Goal: Transaction & Acquisition: Register for event/course

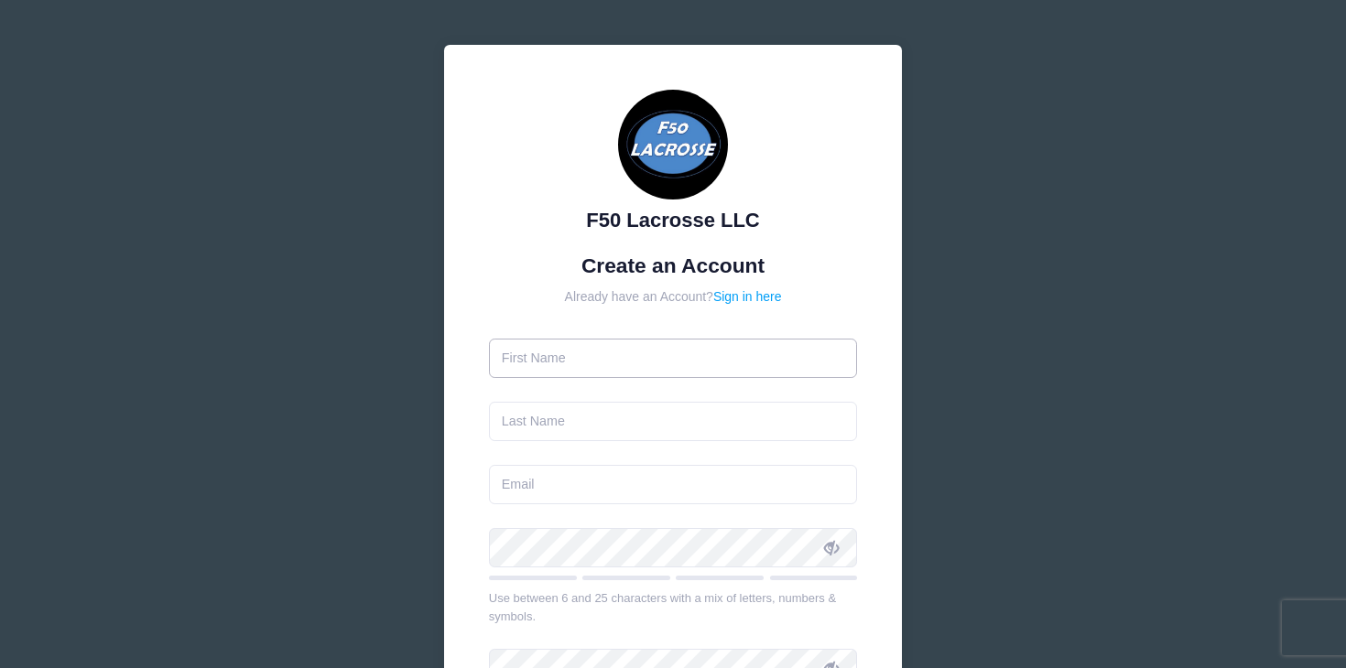
click at [843, 365] on input "text" at bounding box center [673, 358] width 369 height 39
click at [843, 364] on input "text" at bounding box center [673, 358] width 369 height 39
click at [839, 359] on input "text" at bounding box center [673, 358] width 369 height 39
type input "[PERSON_NAME]"
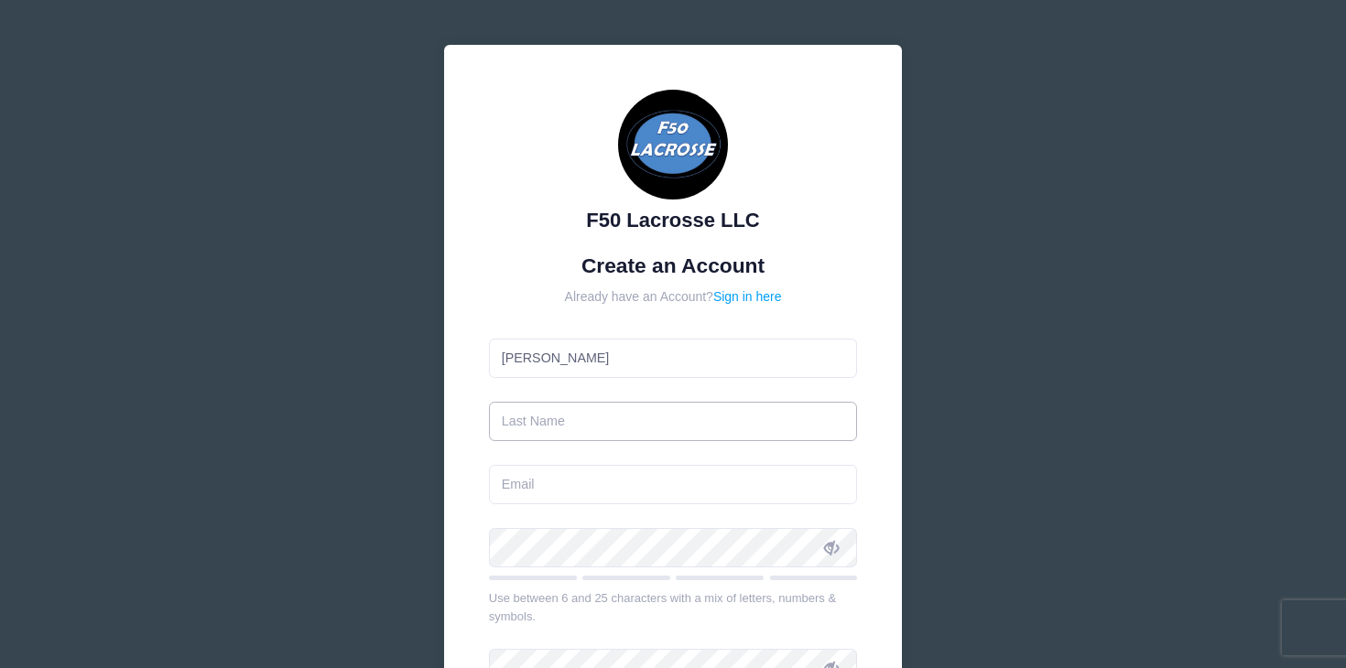
type input "[PERSON_NAME]"
type input "[EMAIL_ADDRESS][DOMAIN_NAME]"
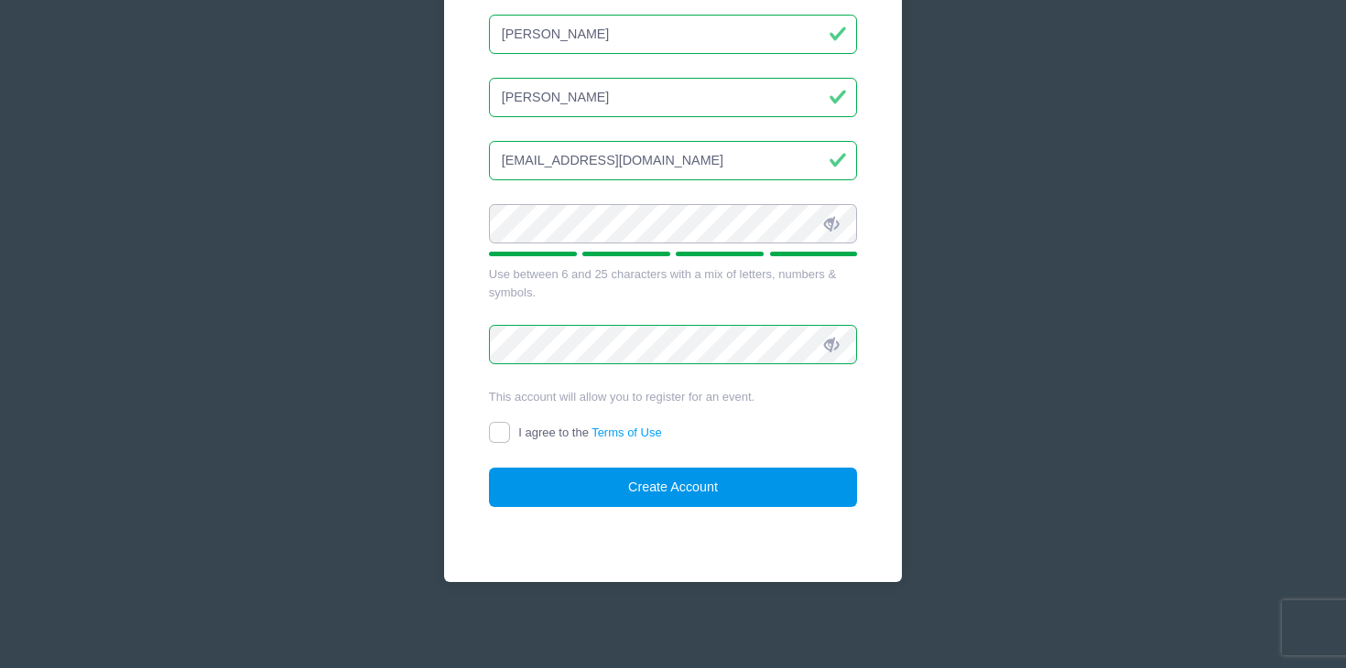
scroll to position [323, 0]
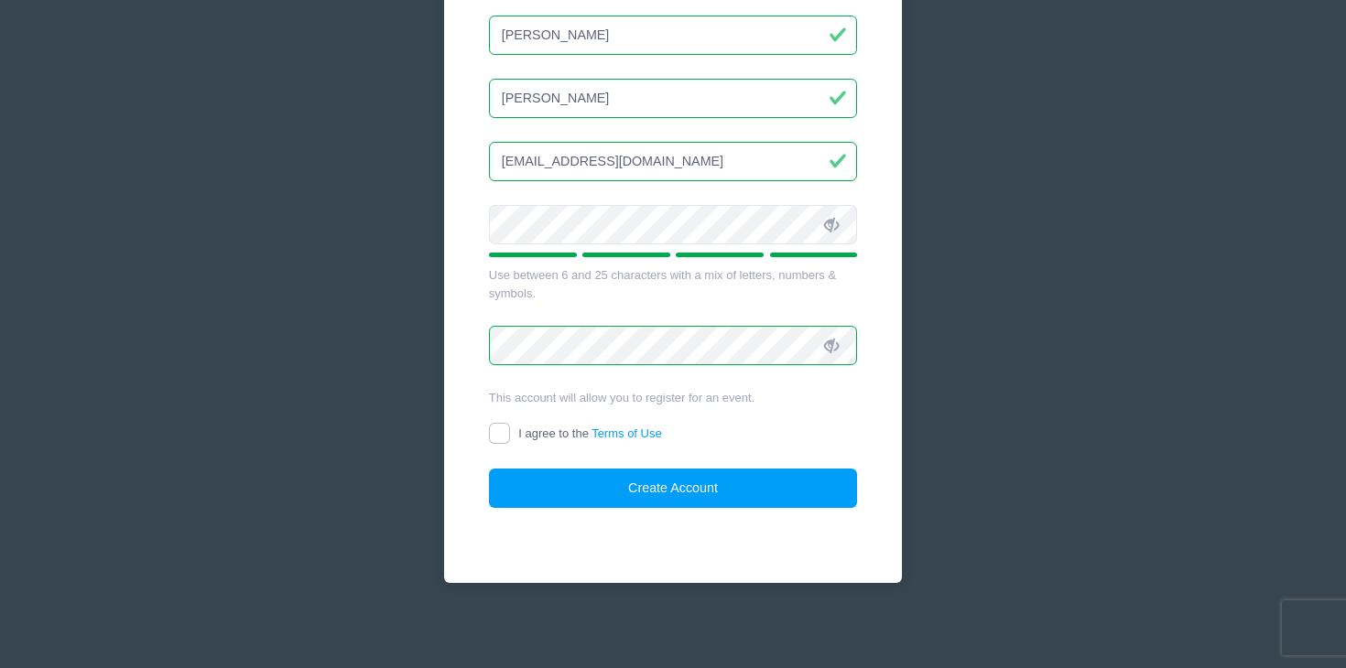
click at [497, 423] on input "I agree to the Terms of Use" at bounding box center [499, 433] width 21 height 21
checkbox input "true"
click at [682, 482] on button "Create Account" at bounding box center [673, 488] width 369 height 39
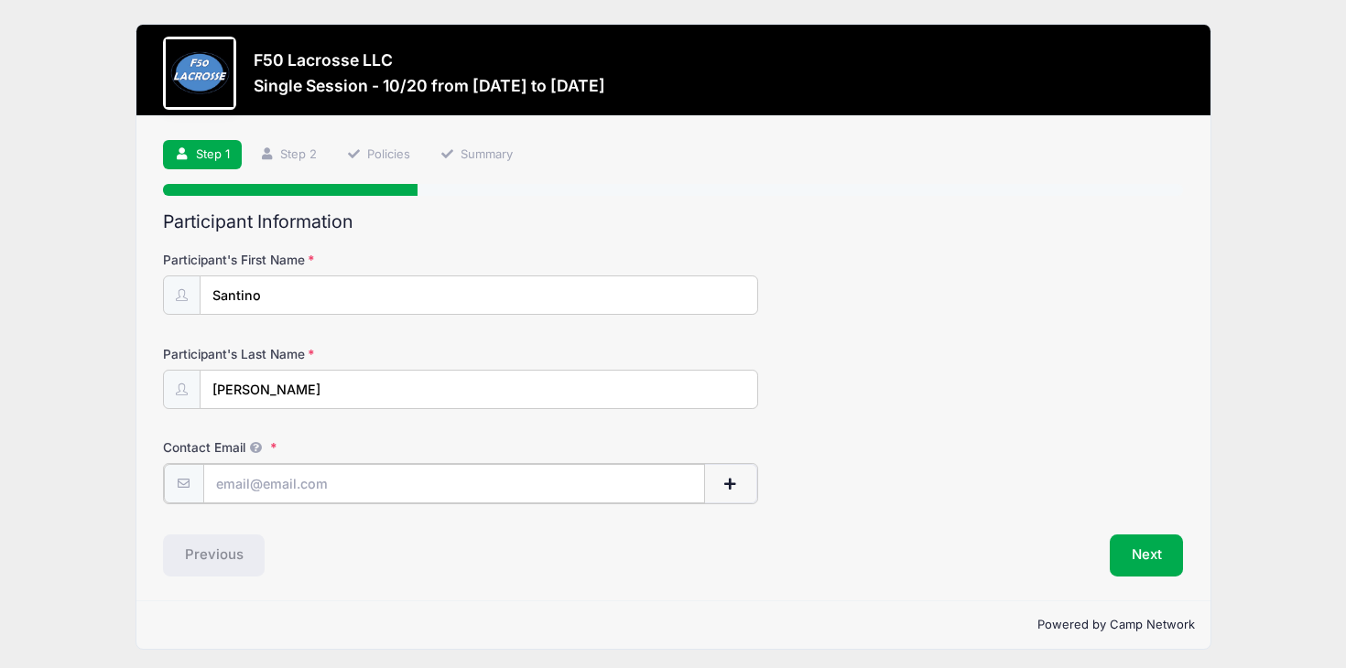
type input "[EMAIL_ADDRESS][DOMAIN_NAME]"
click at [436, 543] on div "Previous" at bounding box center [413, 554] width 519 height 42
click at [1130, 547] on button "Next" at bounding box center [1147, 554] width 74 height 42
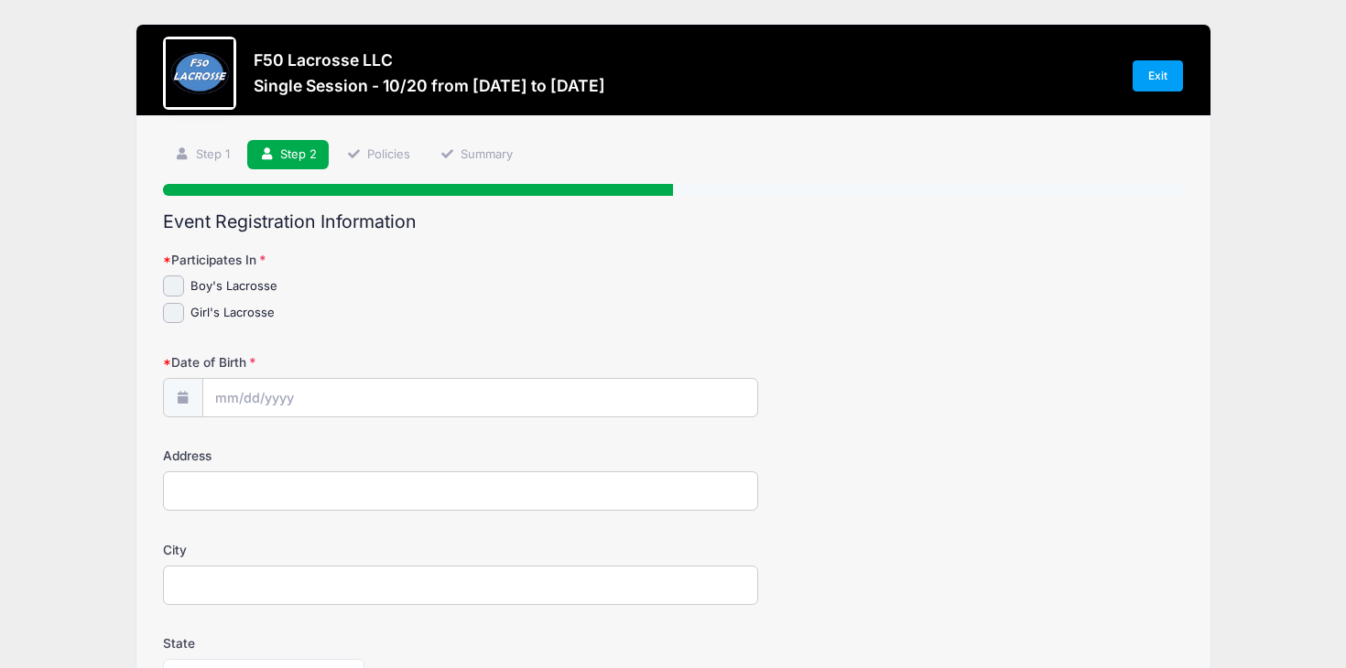
click at [171, 278] on input "Boy's Lacrosse" at bounding box center [173, 286] width 21 height 21
checkbox input "true"
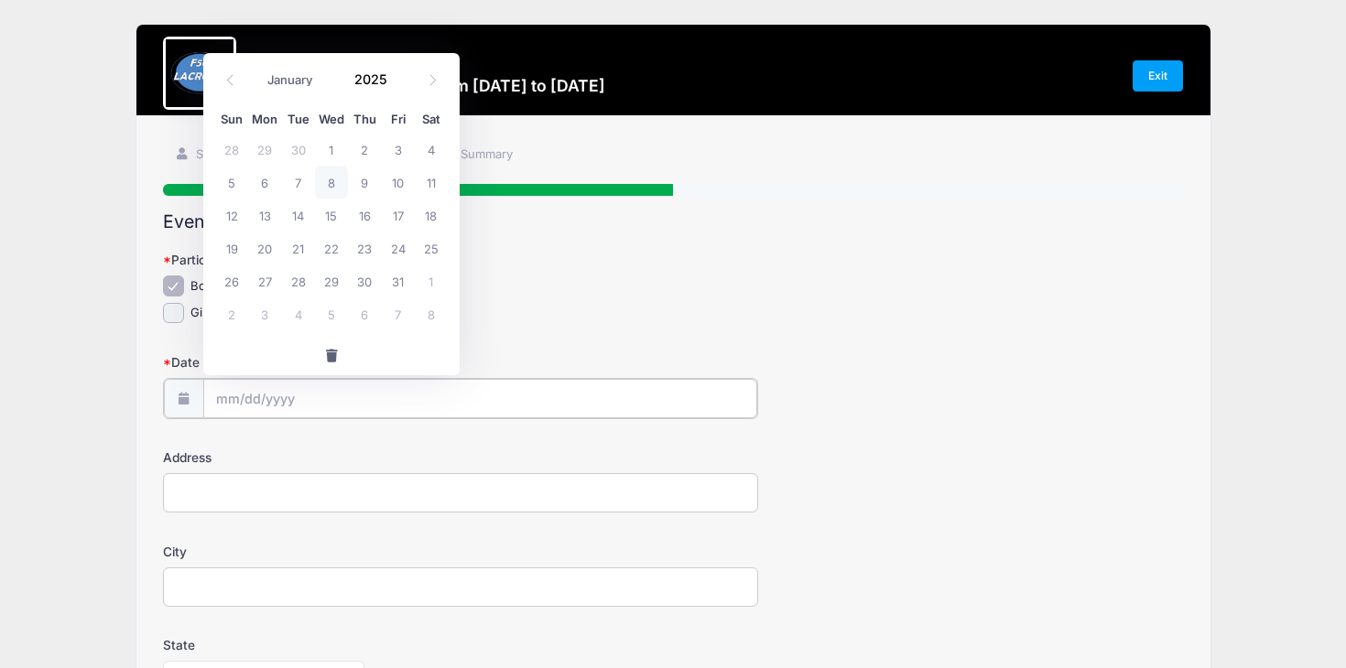
click at [221, 392] on input "Date of Birth" at bounding box center [480, 398] width 554 height 39
click at [262, 396] on input "Date of Birth" at bounding box center [480, 398] width 554 height 39
click at [305, 69] on select "January February March April May June July August September October November De…" at bounding box center [298, 80] width 81 height 24
select select "4"
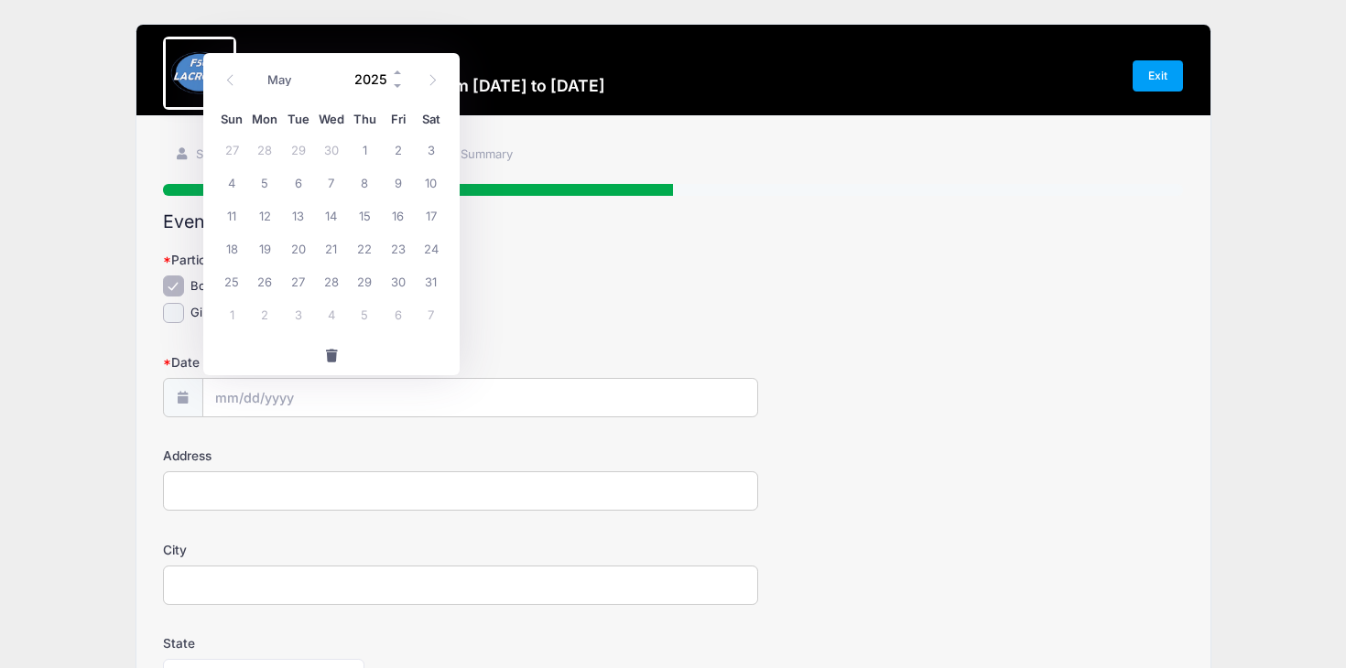
click at [385, 79] on input "2025" at bounding box center [375, 78] width 60 height 27
click at [399, 70] on span at bounding box center [398, 72] width 13 height 14
click at [398, 83] on span at bounding box center [398, 86] width 13 height 14
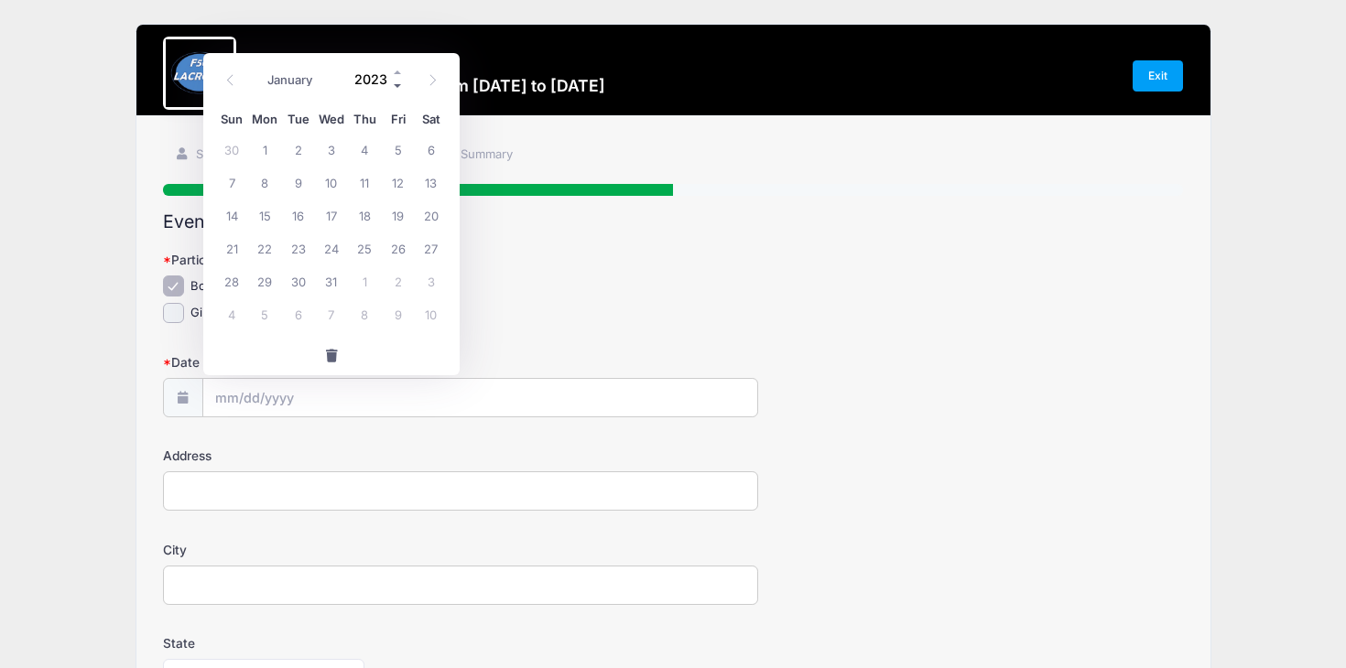
click at [398, 83] on span at bounding box center [398, 86] width 13 height 14
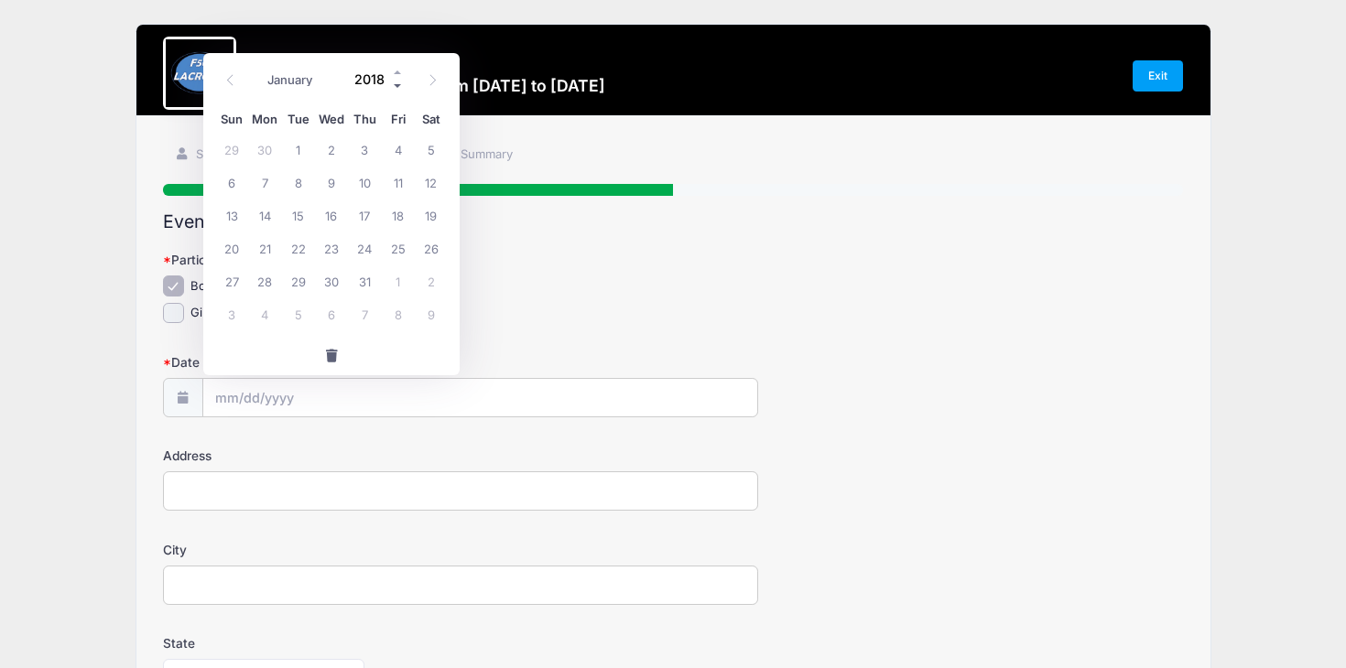
click at [398, 83] on span at bounding box center [398, 86] width 13 height 14
type input "2017"
click at [305, 246] on span "23" at bounding box center [298, 248] width 33 height 33
type input "05/23/2017"
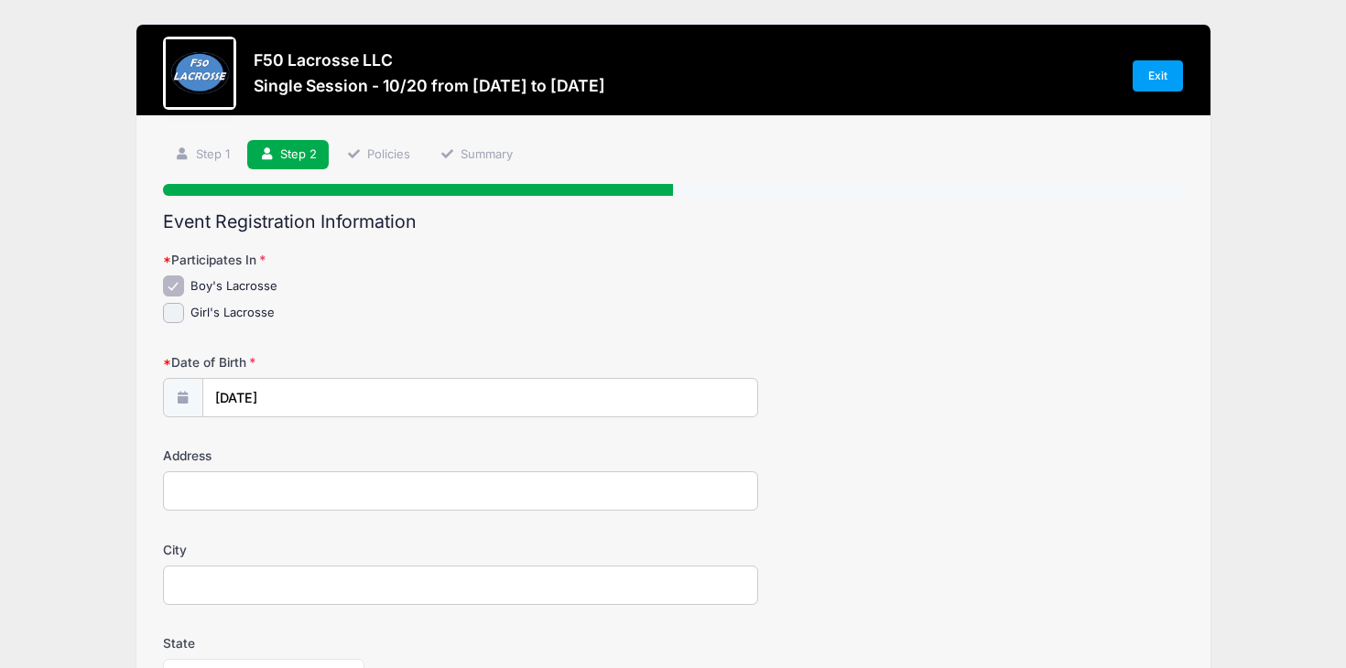
click at [740, 485] on input "Address" at bounding box center [460, 490] width 595 height 39
type input "Webster"
select select "NY"
type input "14580"
type input "Danielle Malatesta"
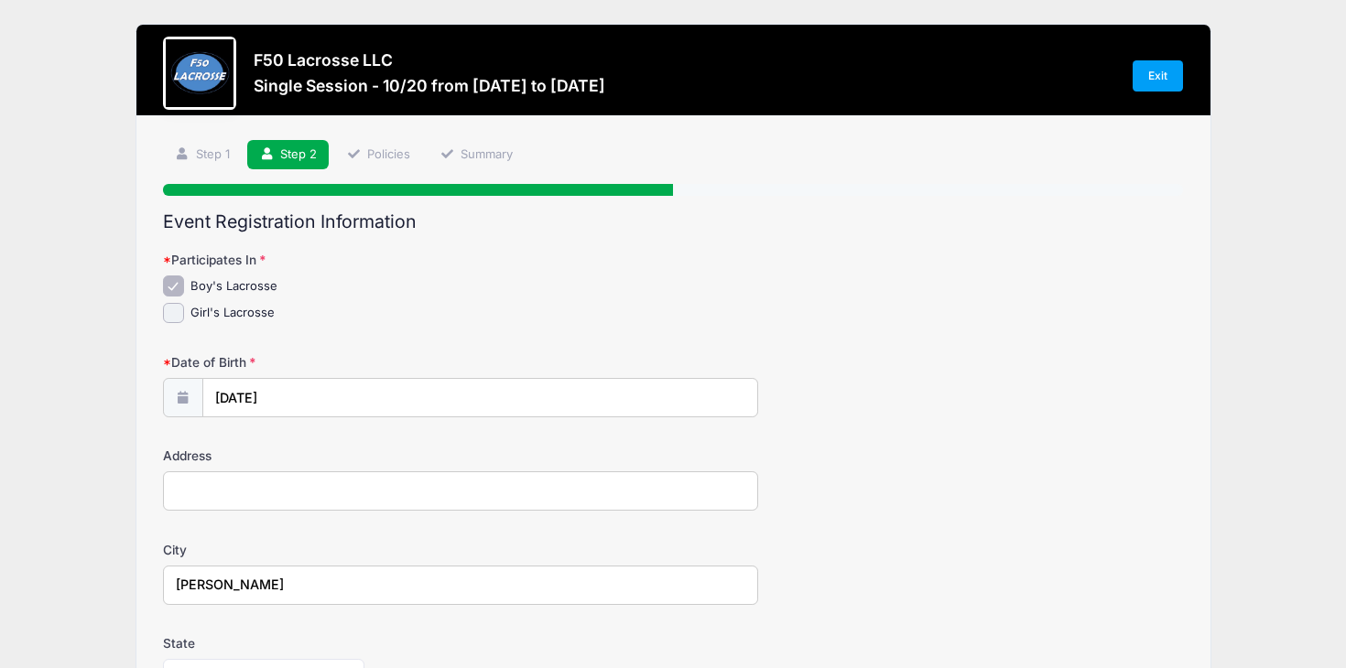
type input "[EMAIL_ADDRESS][DOMAIN_NAME]"
type input "Danielle Malatesta"
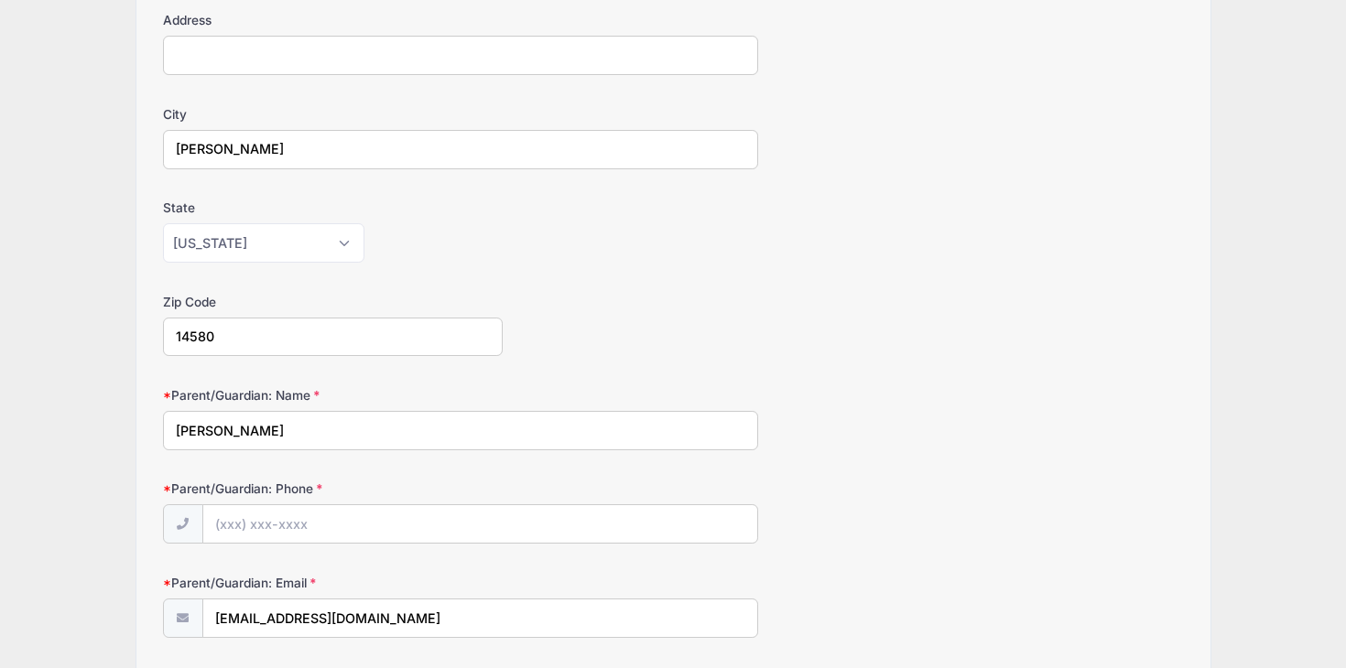
type input "[EMAIL_ADDRESS][DOMAIN_NAME]"
type input "Danielle Malatesta"
type input "[EMAIL_ADDRESS][DOMAIN_NAME]"
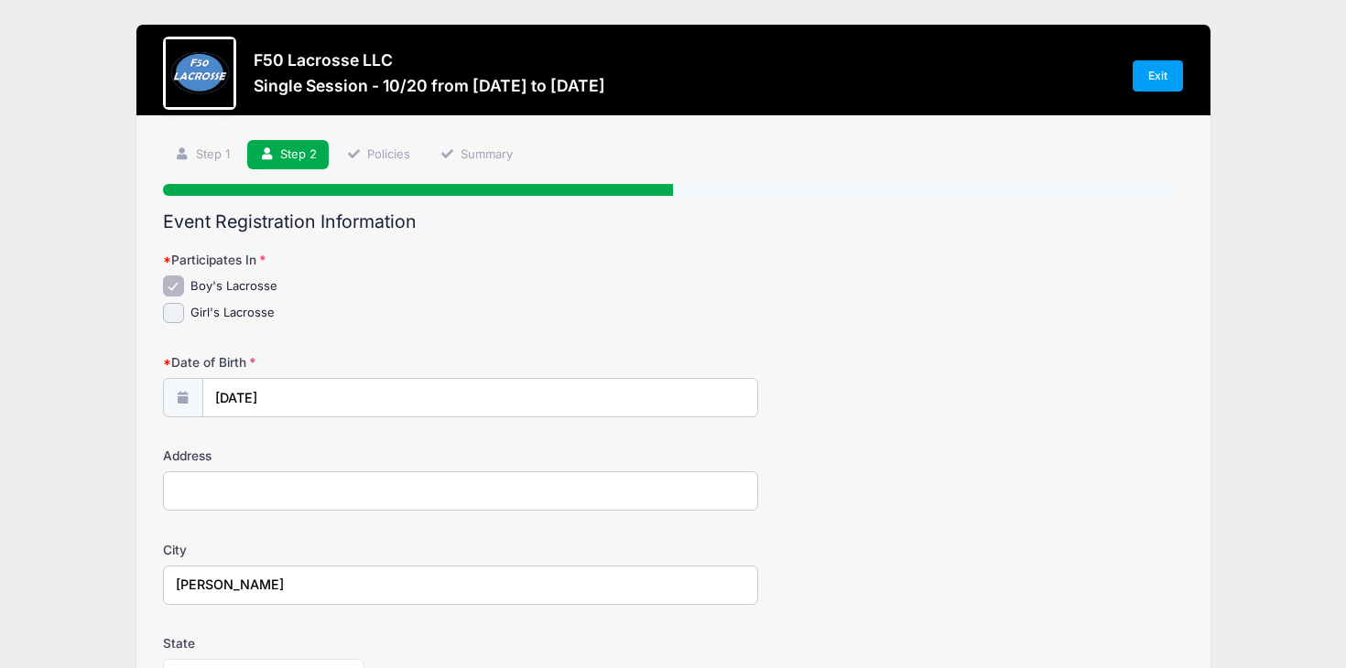
scroll to position [0, 0]
type input "12 watersong trl"
click at [932, 379] on div "Date of Birth 05/23/2017" at bounding box center [673, 385] width 1021 height 64
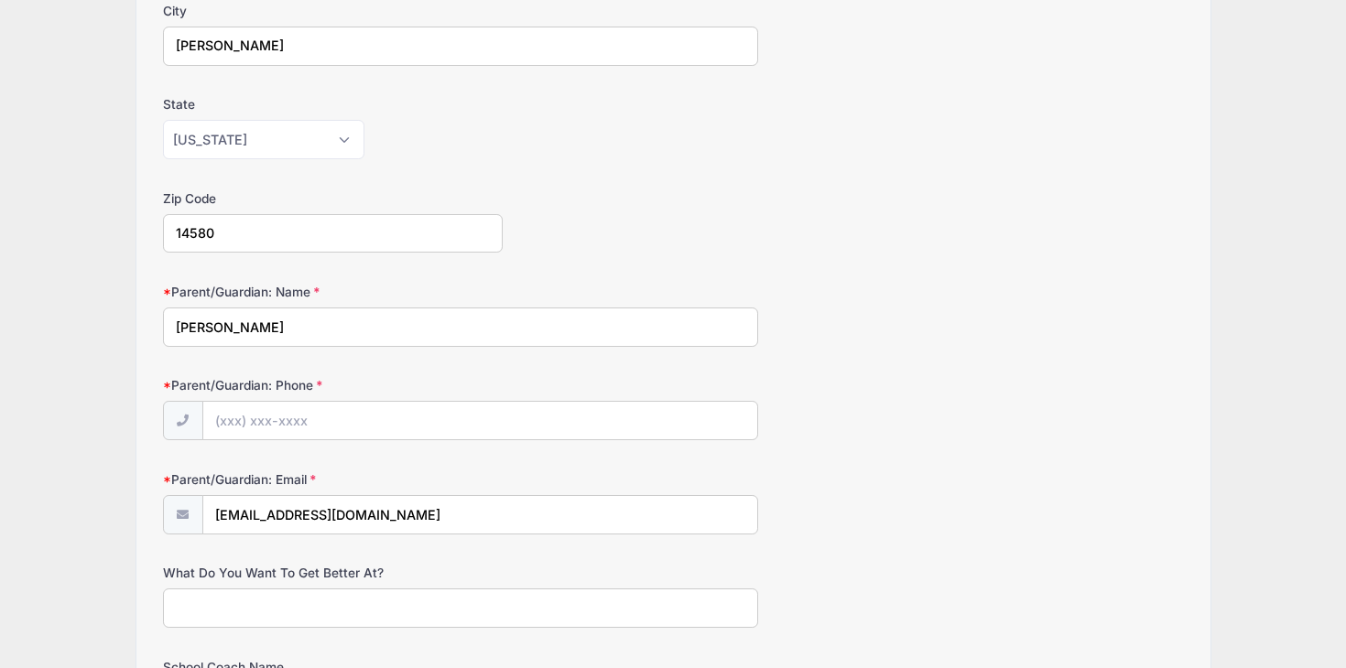
scroll to position [583, 0]
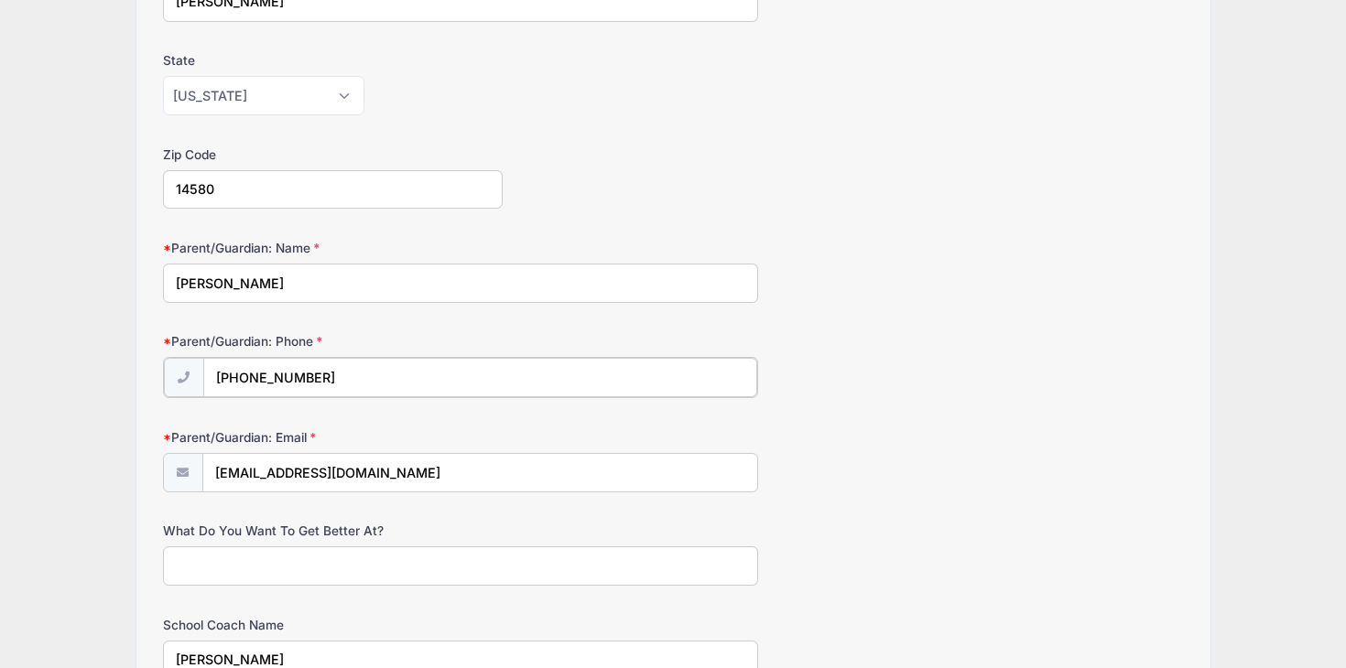
type input "(585) 746-5378"
click at [985, 395] on form "Participates In Boy's Lacrosse Girl's Lacrosse Date of Birth 05/23/2017" at bounding box center [673, 360] width 1021 height 1385
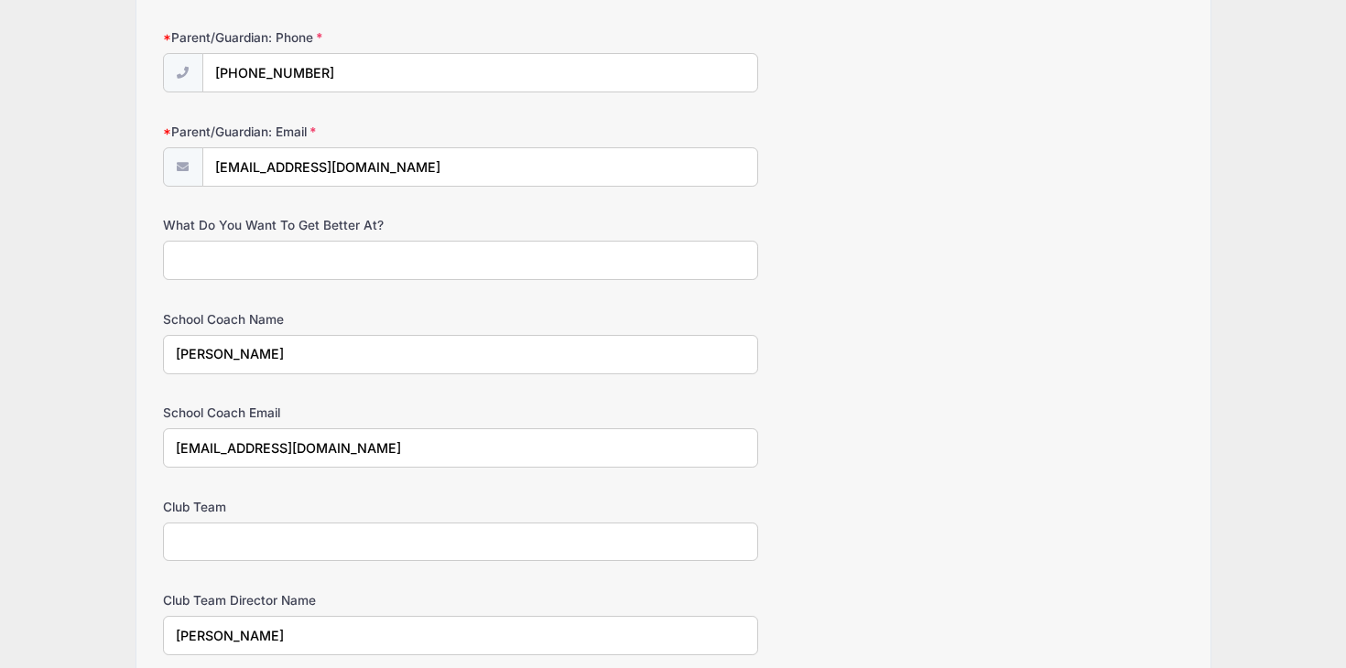
scroll to position [906, 0]
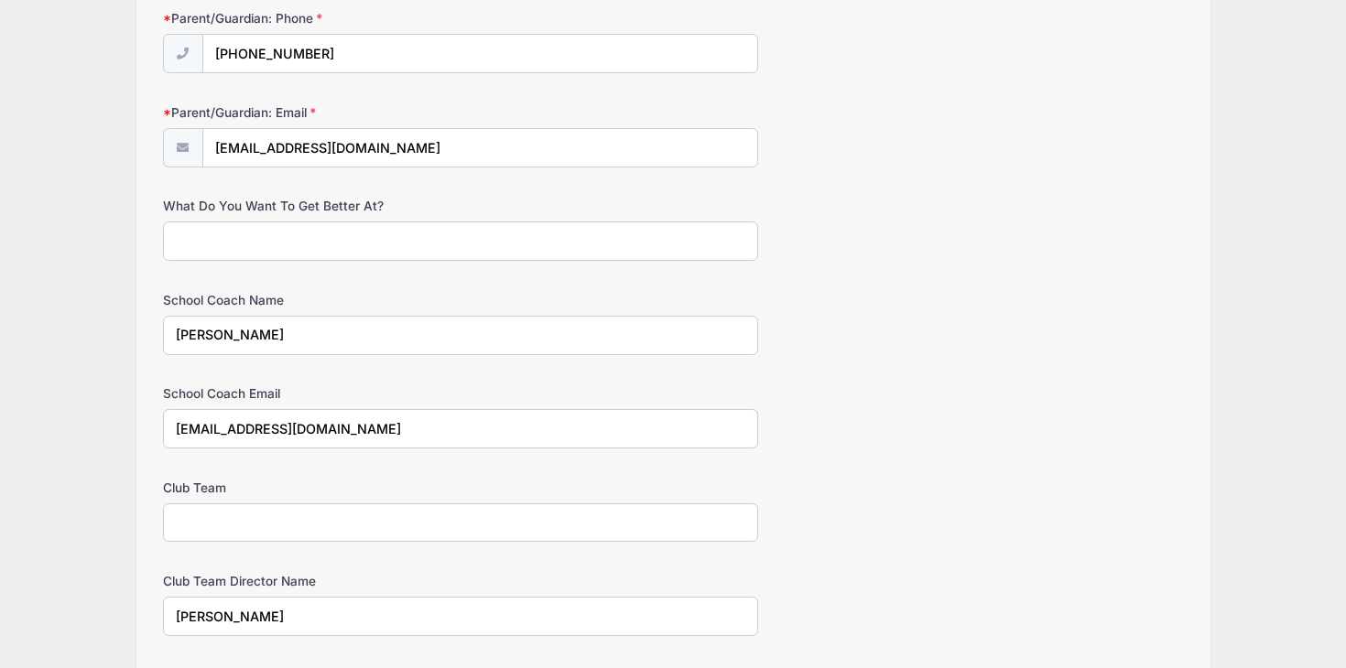
click at [294, 325] on input "Danielle Malatesta" at bounding box center [460, 335] width 595 height 39
click at [392, 430] on input "[EMAIL_ADDRESS][DOMAIN_NAME]" at bounding box center [460, 428] width 595 height 39
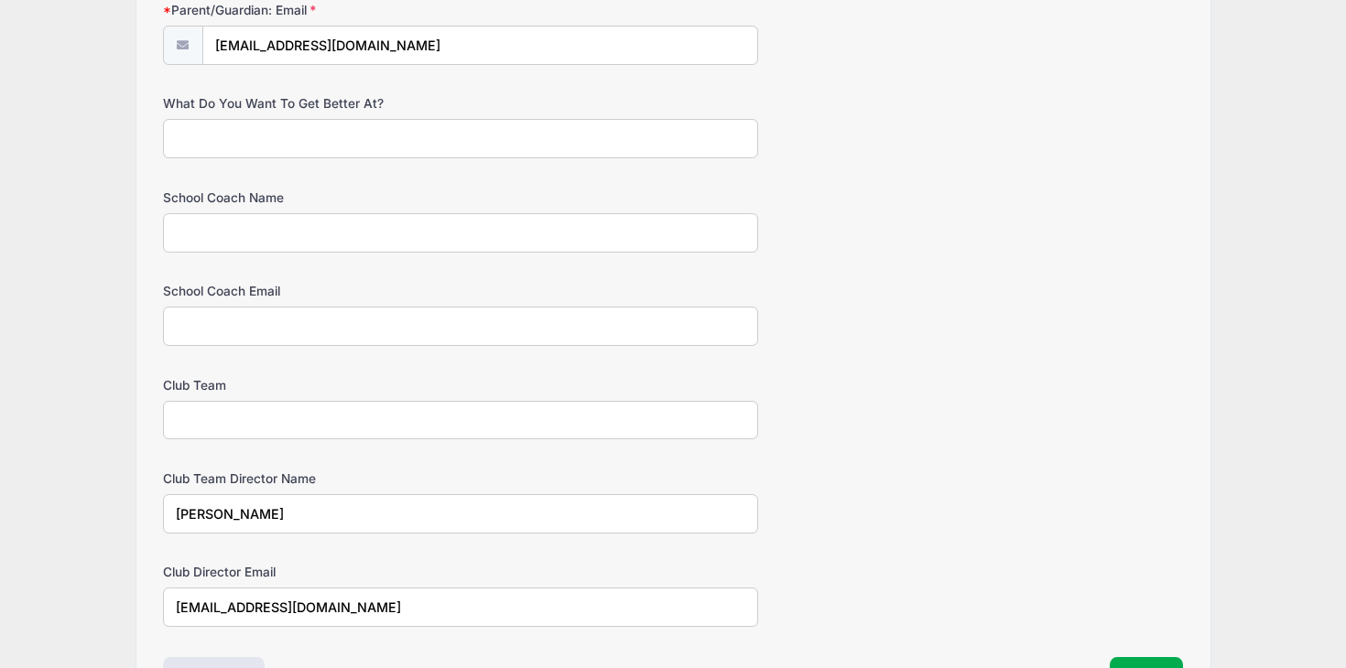
scroll to position [1060, 0]
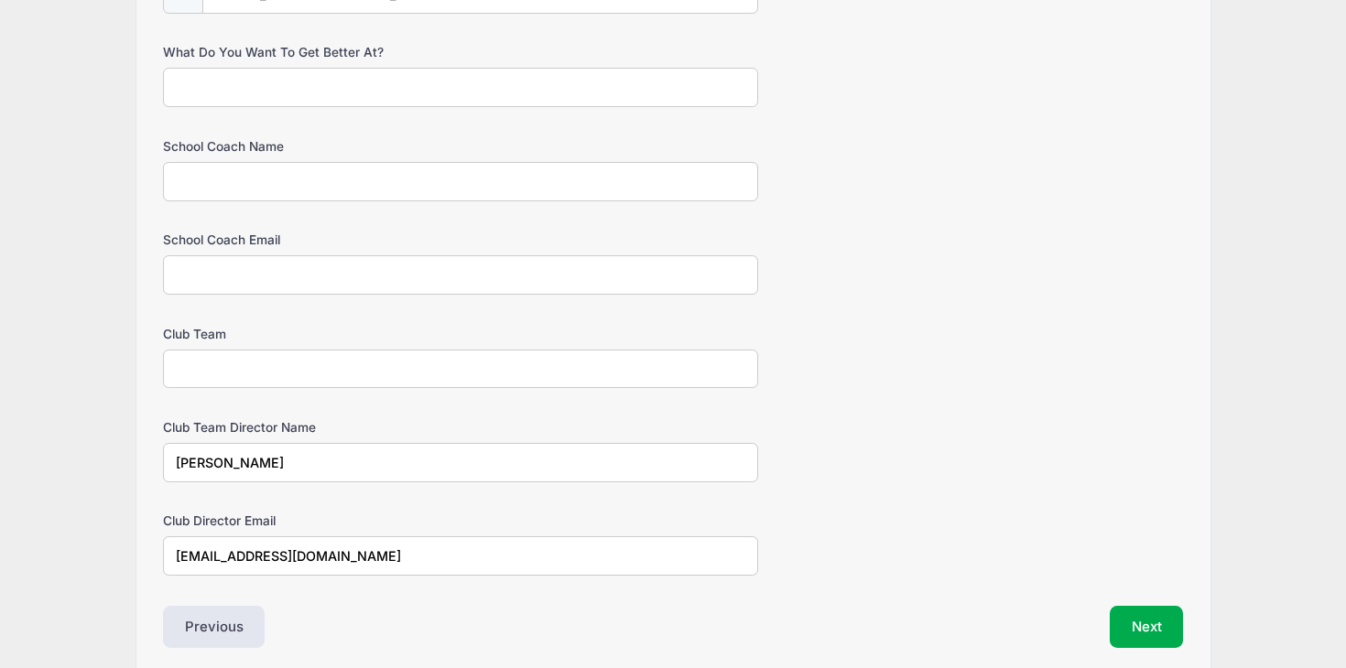
click at [263, 374] on input "Club Team" at bounding box center [460, 369] width 595 height 39
type input "h"
type input "Harvest"
click at [347, 463] on input "Danielle Malatesta" at bounding box center [460, 462] width 595 height 39
type input "D"
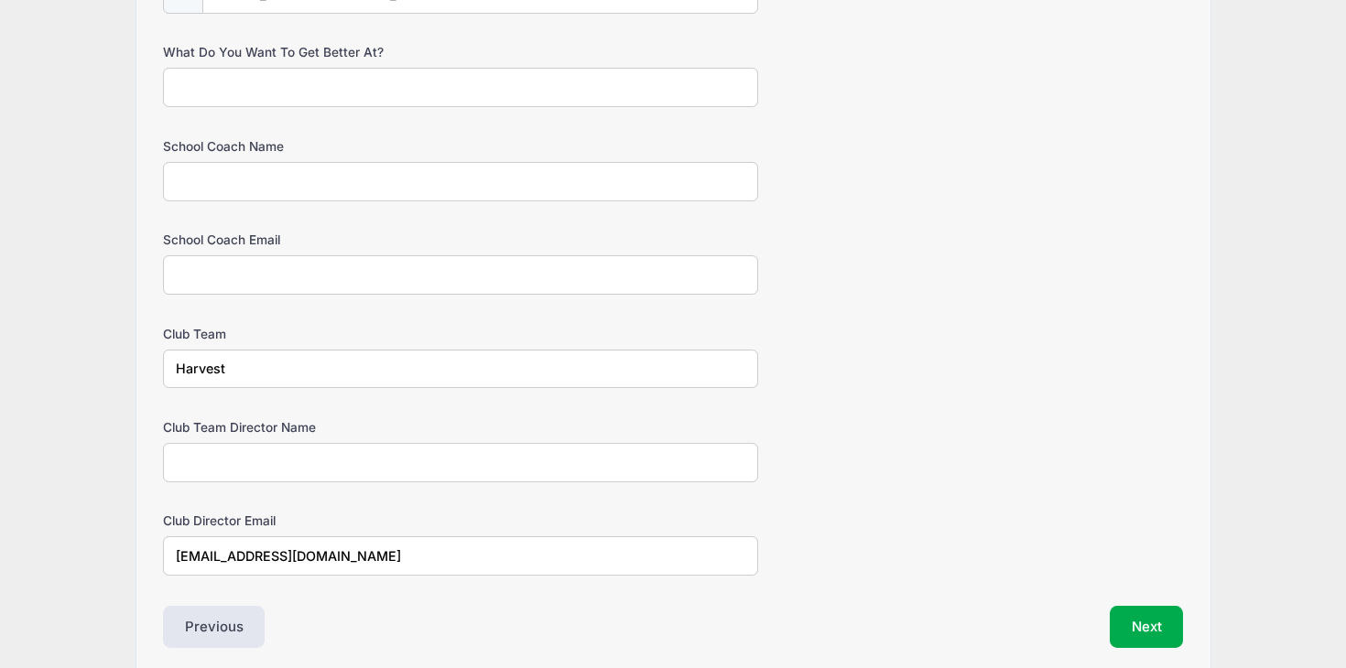
click at [396, 549] on input "[EMAIL_ADDRESS][DOMAIN_NAME]" at bounding box center [460, 555] width 595 height 39
click at [175, 363] on input "Harvest" at bounding box center [460, 369] width 595 height 39
click at [395, 364] on input "Pittsford Community/ Harvest" at bounding box center [460, 369] width 595 height 39
type input "Pittsford Community/ Harvest '36"
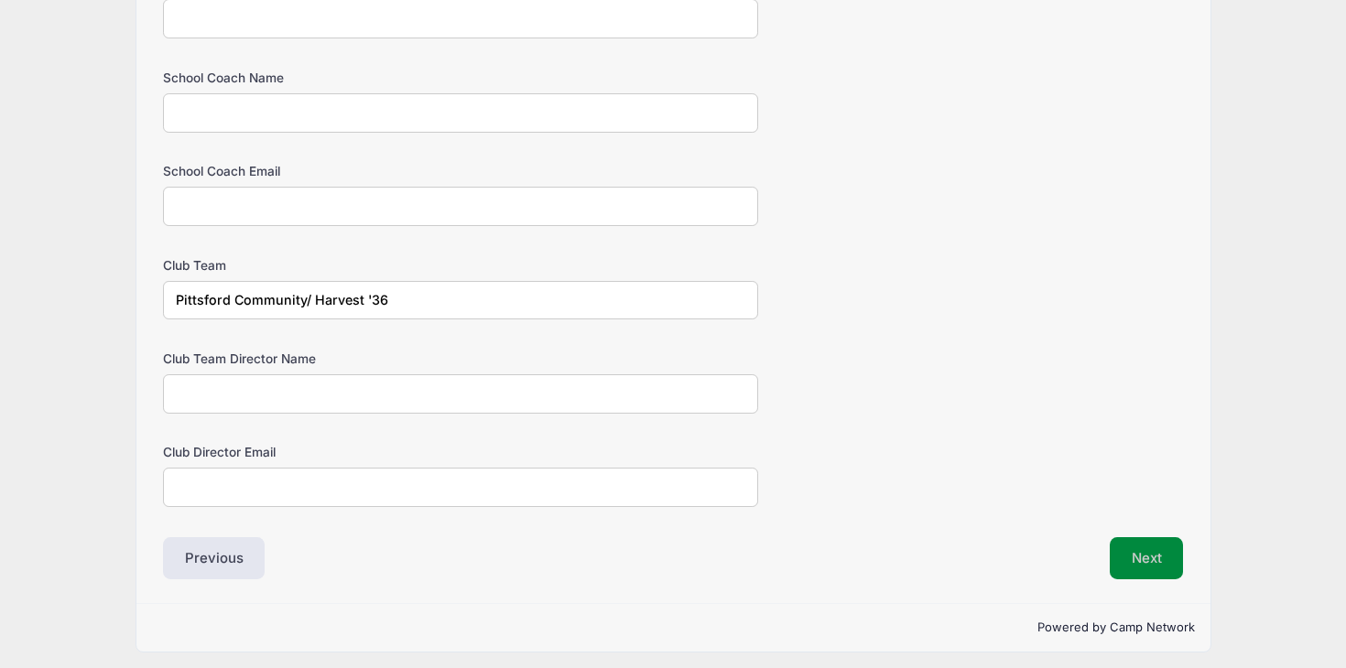
click at [1131, 540] on button "Next" at bounding box center [1147, 558] width 74 height 42
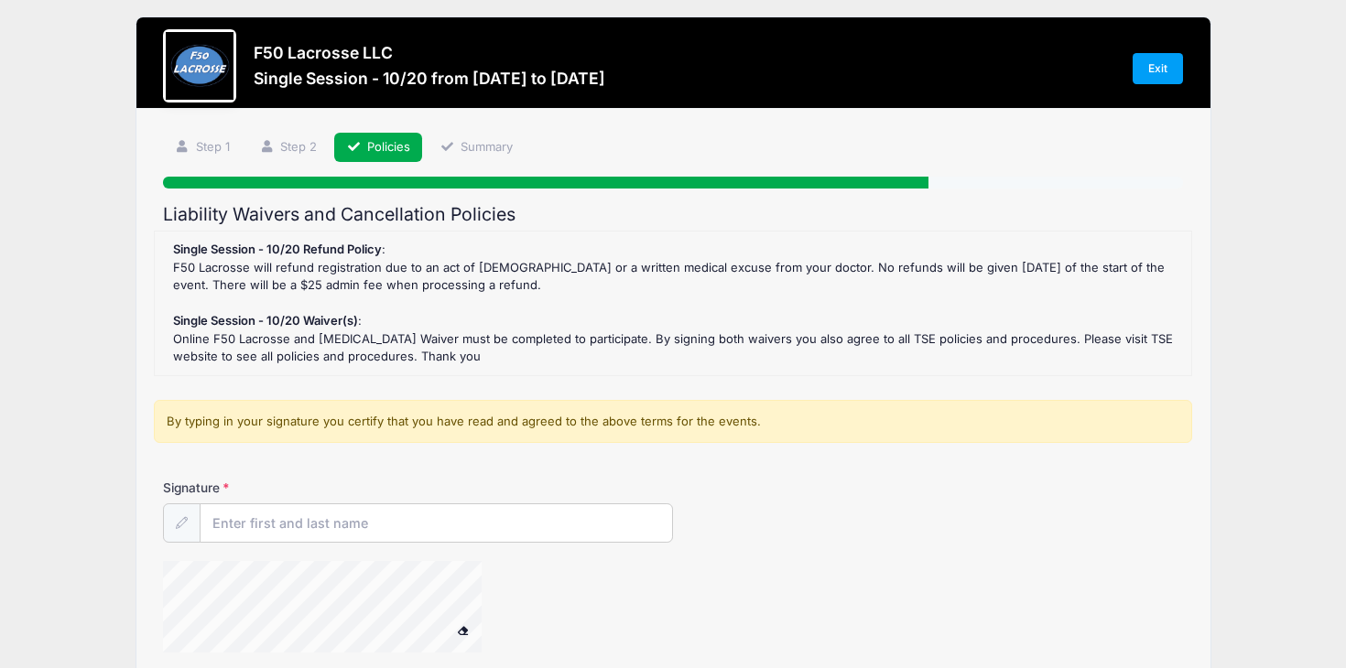
scroll to position [0, 0]
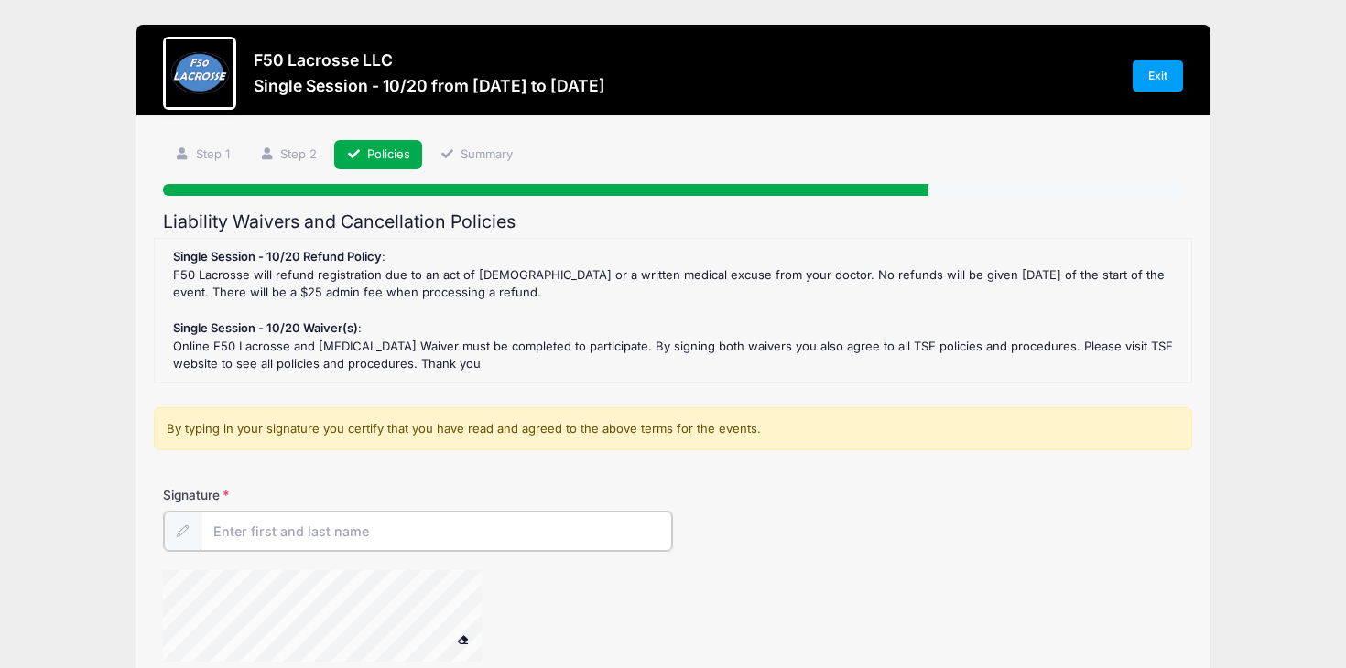
click at [498, 540] on input "Signature" at bounding box center [435, 531] width 471 height 39
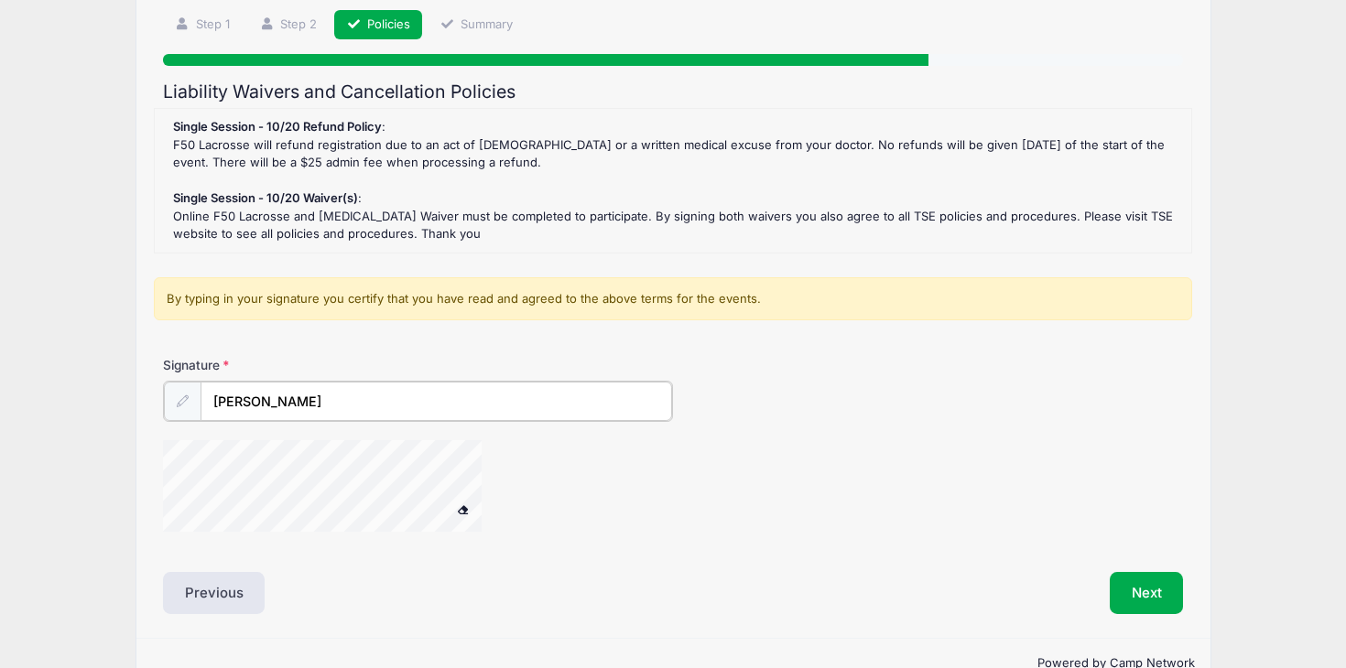
scroll to position [128, 0]
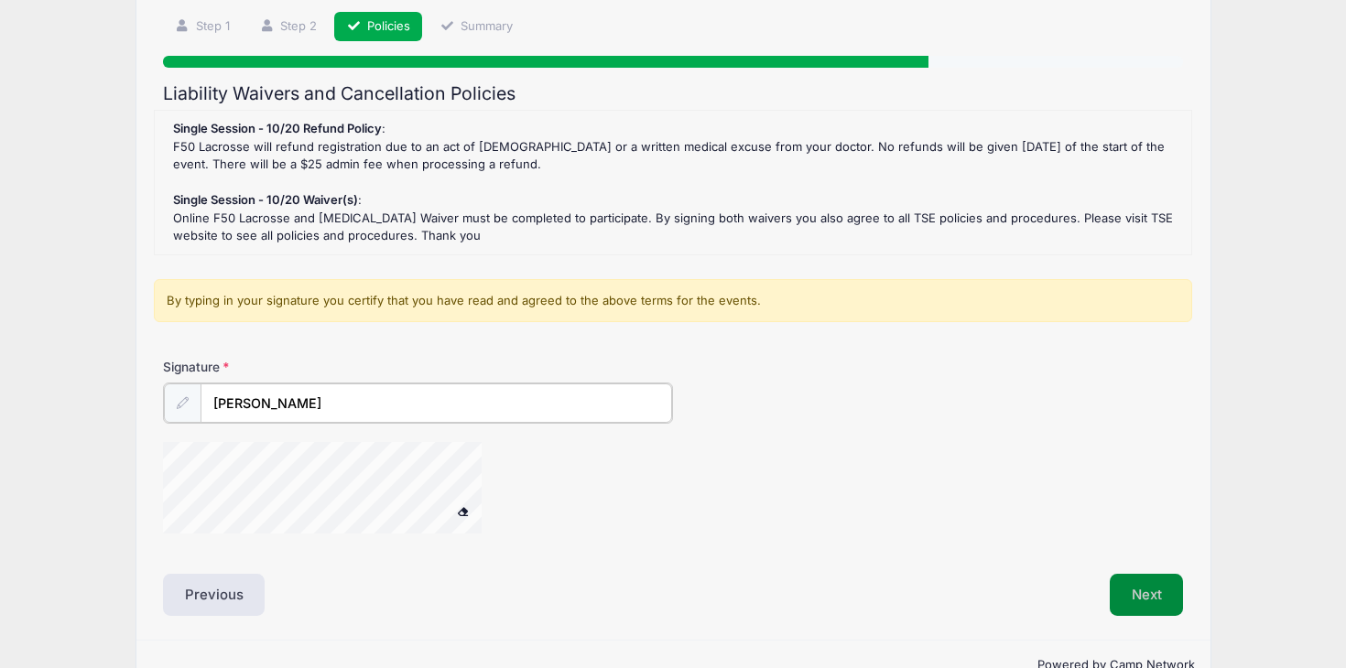
type input "Danielle Malatesta"
click at [1139, 599] on button "Next" at bounding box center [1147, 593] width 74 height 42
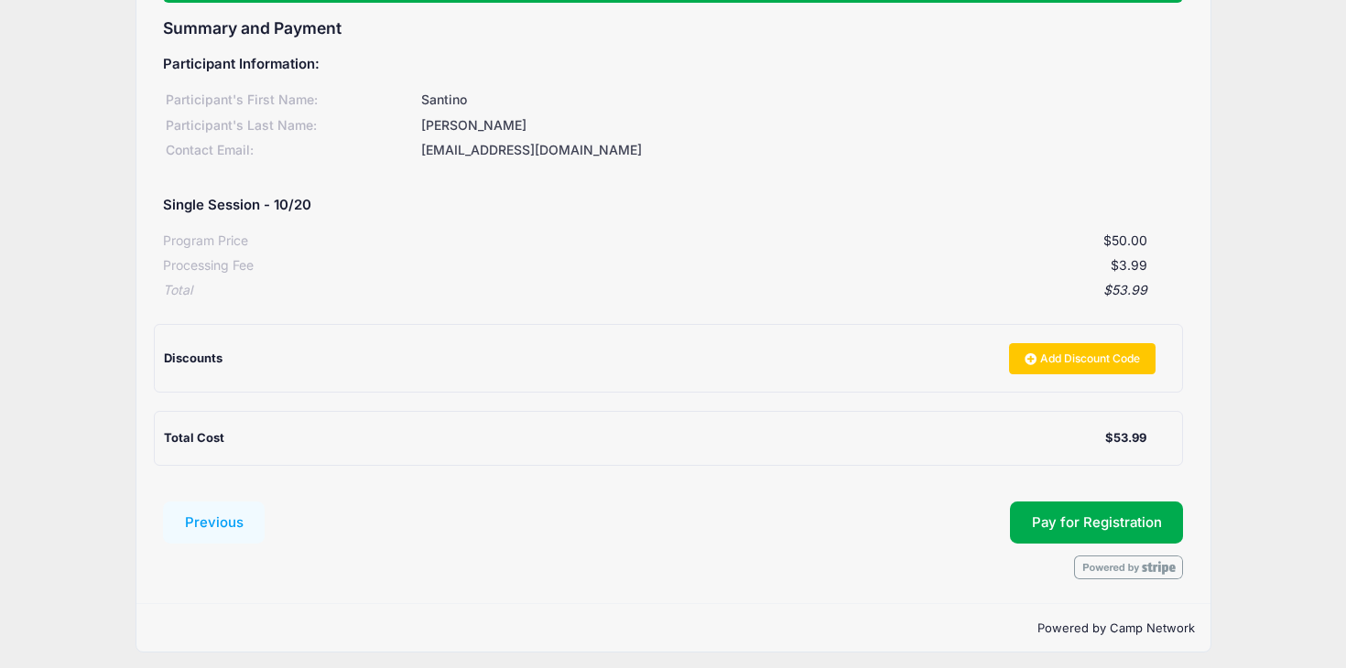
scroll to position [192, 0]
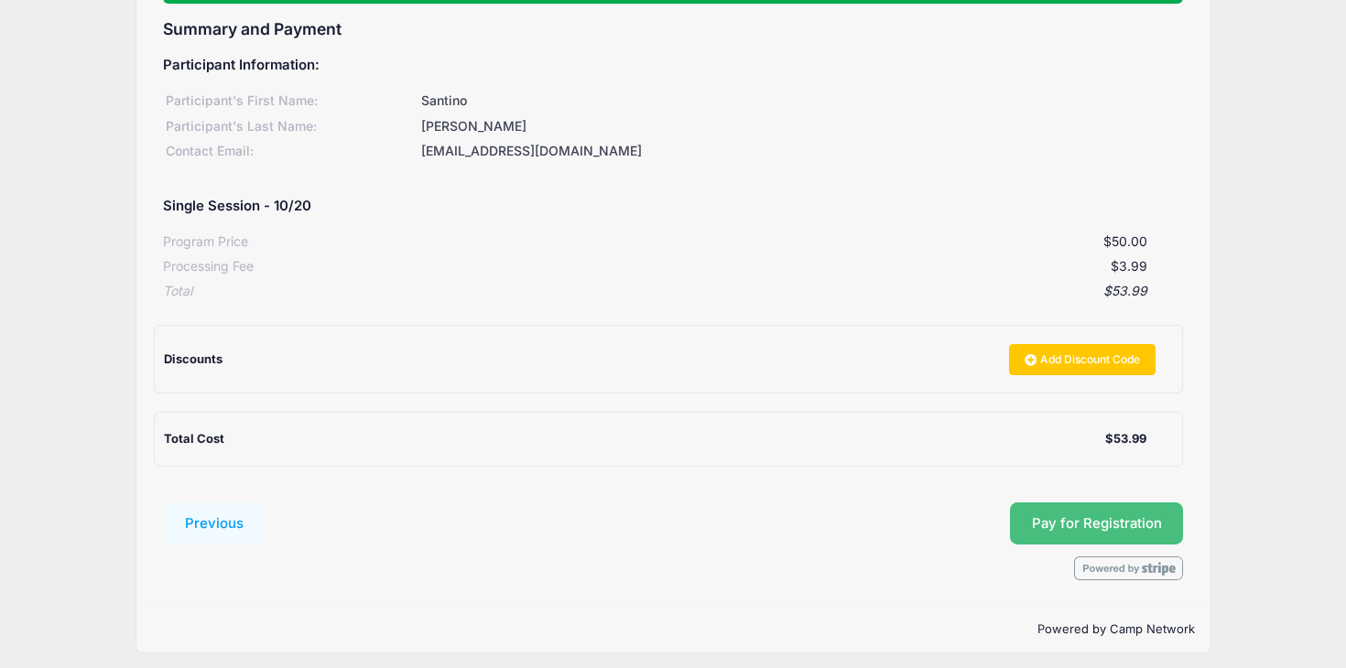
click at [1103, 520] on button "Pay for Registration" at bounding box center [1097, 524] width 174 height 42
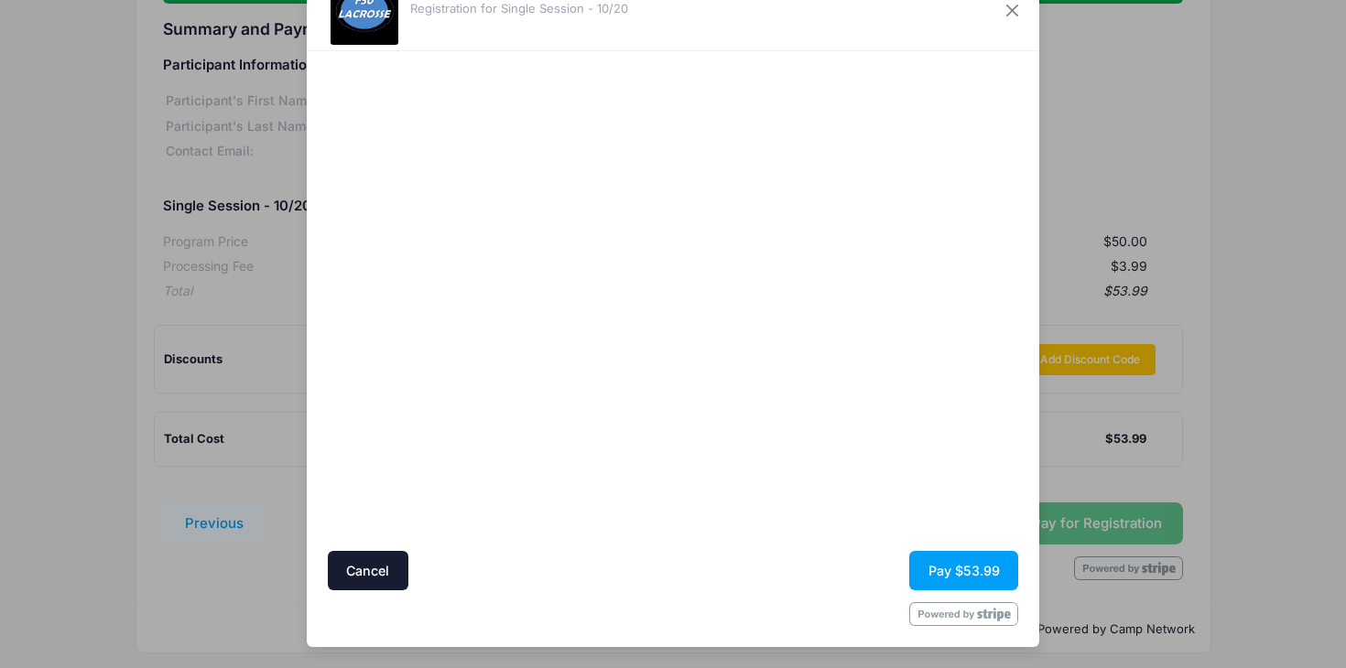
scroll to position [67, 0]
click at [813, 482] on div at bounding box center [850, 302] width 337 height 482
click at [953, 578] on button "Pay $53.99" at bounding box center [963, 571] width 109 height 39
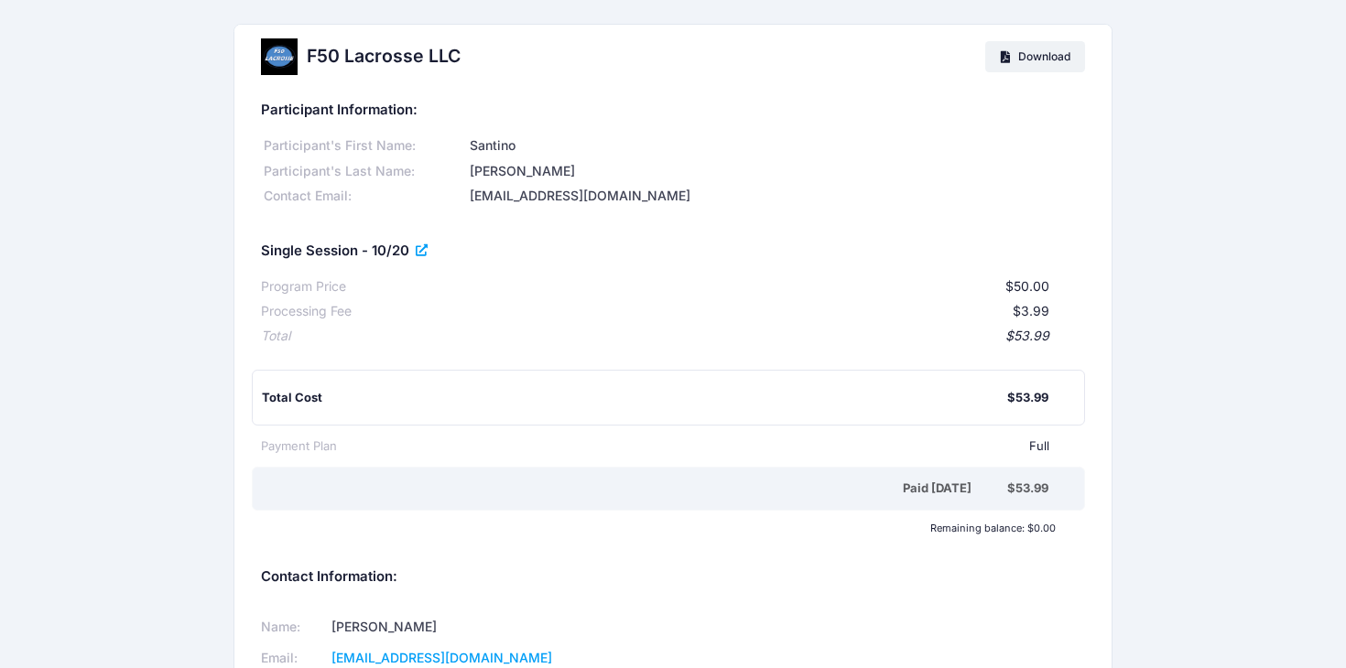
click at [428, 251] on icon at bounding box center [423, 251] width 15 height 0
